Goal: Task Accomplishment & Management: Manage account settings

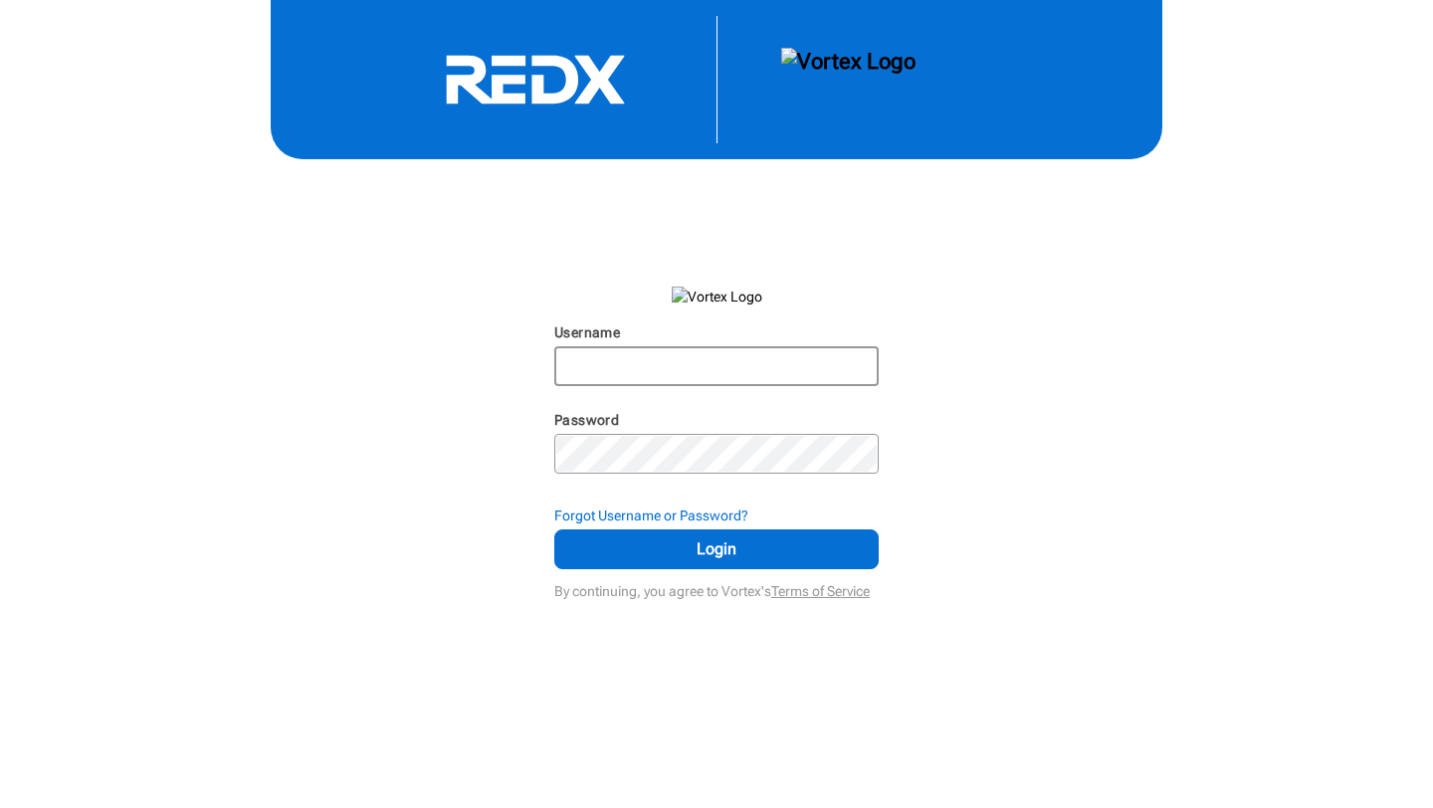
click at [687, 377] on input "Username" at bounding box center [716, 366] width 321 height 36
type input "[EMAIL_ADDRESS][DOMAIN_NAME]"
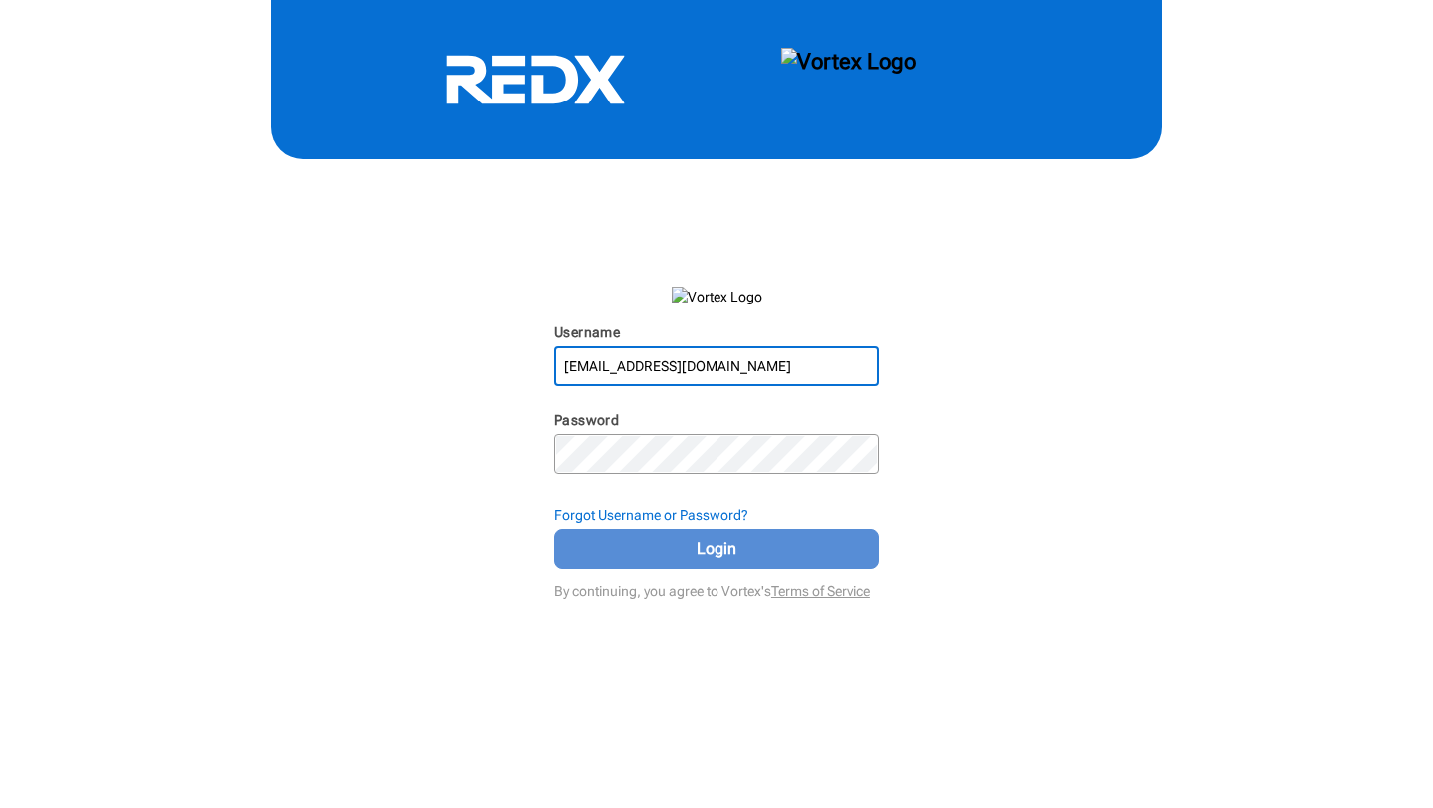
click at [733, 551] on span "Login" at bounding box center [716, 549] width 275 height 24
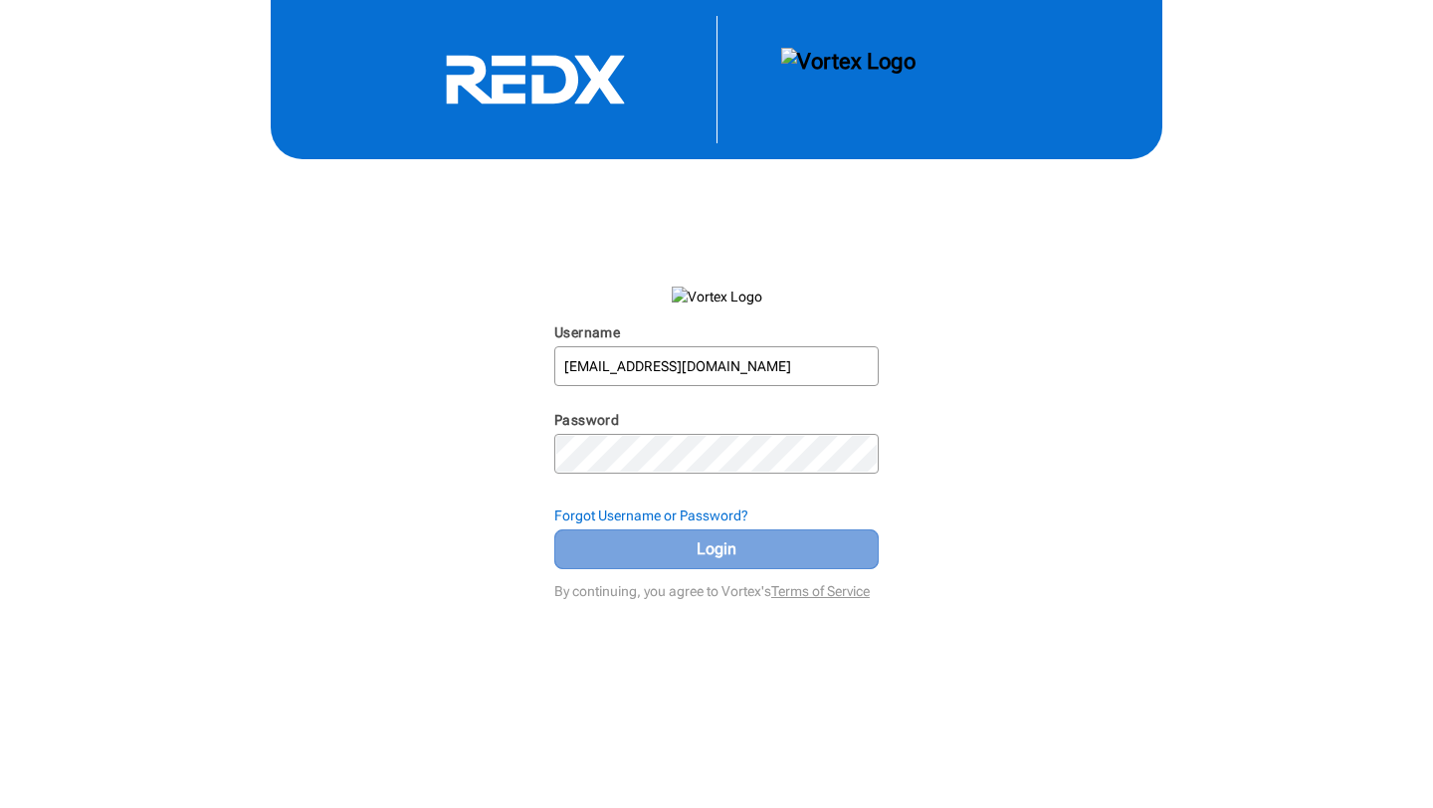
click at [680, 553] on span "Login" at bounding box center [716, 549] width 275 height 24
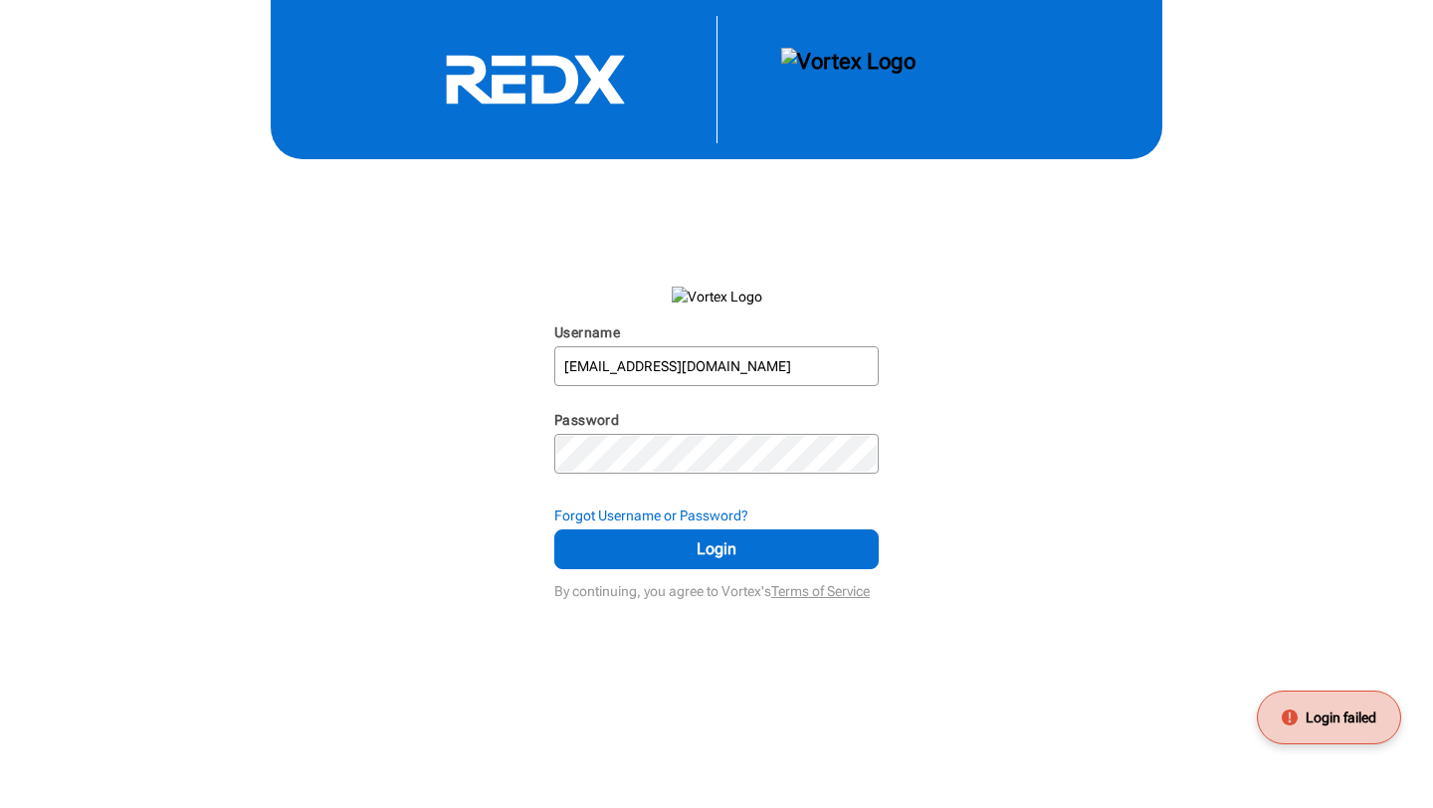
click at [1345, 717] on span "Login failed" at bounding box center [1341, 718] width 71 height 20
